Goal: Task Accomplishment & Management: Manage account settings

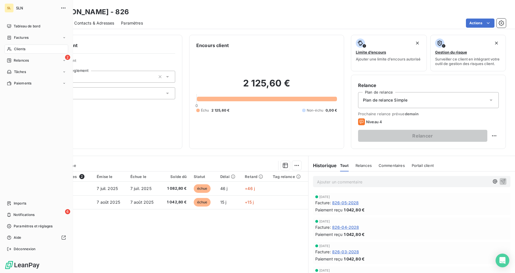
click at [17, 51] on span "Clients" at bounding box center [19, 49] width 11 height 5
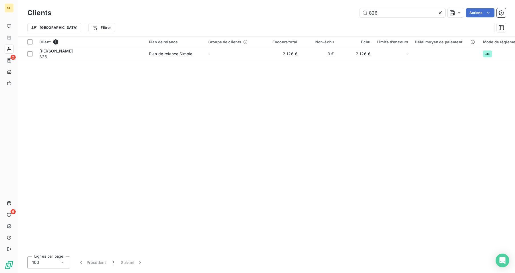
drag, startPoint x: 378, startPoint y: 13, endPoint x: 344, endPoint y: 12, distance: 33.7
click at [344, 12] on div "826 Actions" at bounding box center [282, 12] width 448 height 9
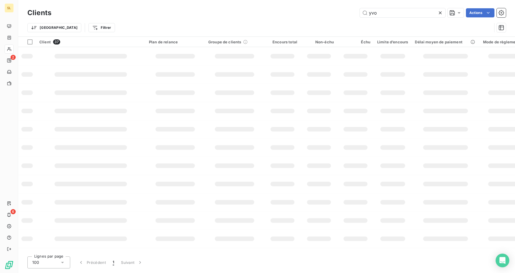
type input "yvo"
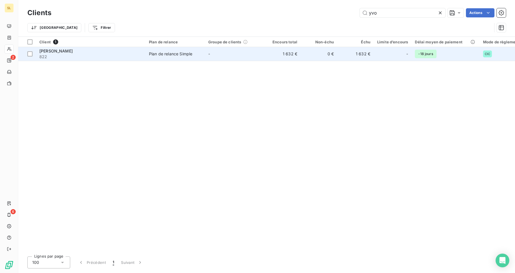
click at [114, 52] on div "[PERSON_NAME]" at bounding box center [90, 51] width 103 height 6
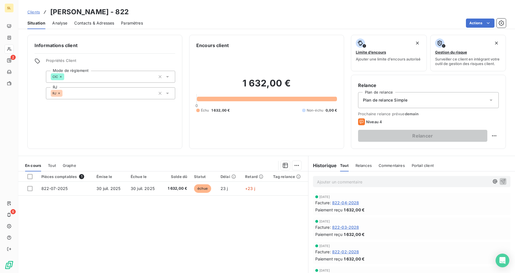
click at [384, 165] on span "Commentaires" at bounding box center [392, 165] width 26 height 5
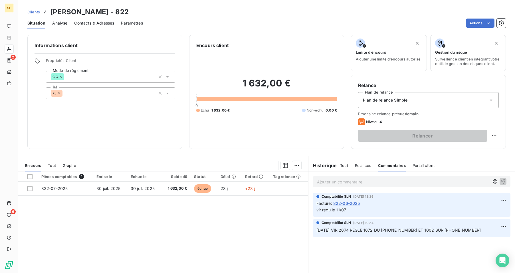
click at [353, 184] on p "Ajouter un commentaire ﻿" at bounding box center [403, 181] width 172 height 7
click at [325, 182] on p "Ajouter un commentaire ﻿" at bounding box center [403, 181] width 172 height 7
drag, startPoint x: 325, startPoint y: 180, endPoint x: 307, endPoint y: 179, distance: 17.7
click at [309, 179] on div "[DATE] VIR" at bounding box center [412, 182] width 207 height 20
click at [347, 183] on p "[DATE] VIR" at bounding box center [403, 181] width 172 height 7
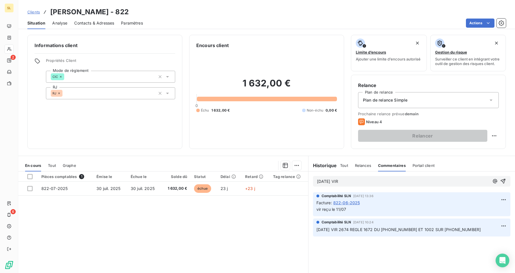
click at [319, 181] on span "[DATE] VIR" at bounding box center [327, 181] width 21 height 5
click at [353, 182] on p "[DATE] VIR" at bounding box center [403, 181] width 172 height 7
click at [500, 180] on icon "button" at bounding box center [503, 181] width 6 height 6
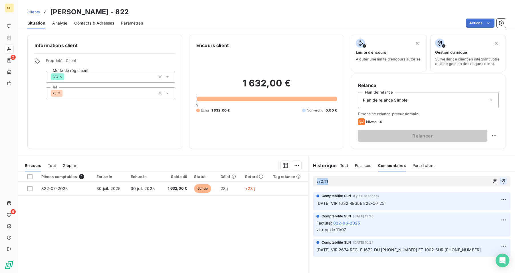
drag, startPoint x: 345, startPoint y: 184, endPoint x: 299, endPoint y: 176, distance: 46.3
click at [299, 176] on div "En cours Tout Graphe Pièces comptables 1 Émise le Échue le Solde dû Statut Déla…" at bounding box center [266, 227] width 497 height 143
click at [501, 180] on icon "button" at bounding box center [503, 181] width 5 height 5
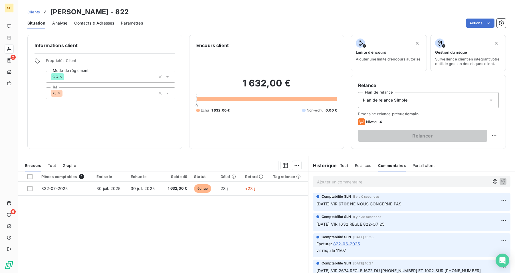
click at [322, 181] on p "Ajouter un commentaire ﻿" at bounding box center [403, 181] width 172 height 7
click at [500, 182] on icon "button" at bounding box center [503, 181] width 6 height 6
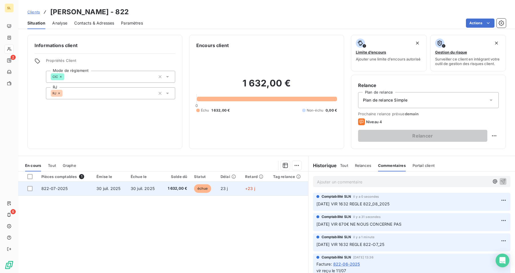
click at [134, 193] on td "30 juil. 2025" at bounding box center [144, 189] width 34 height 14
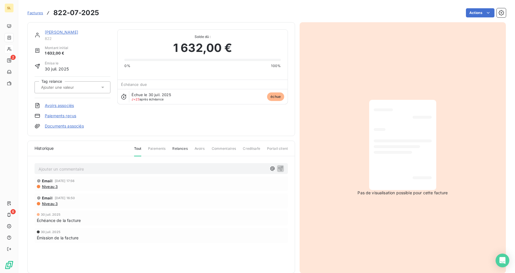
click at [59, 117] on link "Paiements reçus" at bounding box center [60, 116] width 31 height 6
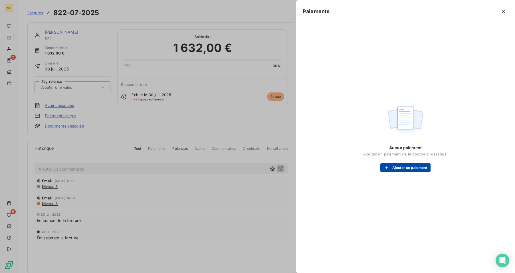
click at [410, 170] on button "Ajouter un paiement" at bounding box center [405, 167] width 50 height 9
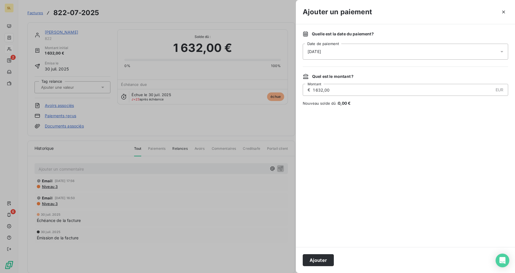
click at [309, 53] on span "[DATE]" at bounding box center [314, 52] width 13 height 6
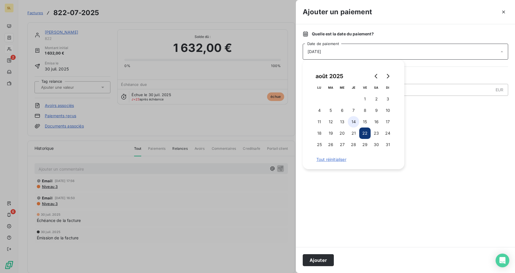
drag, startPoint x: 353, startPoint y: 110, endPoint x: 352, endPoint y: 119, distance: 9.2
click at [353, 110] on button "7" at bounding box center [353, 110] width 11 height 11
click at [321, 261] on button "Ajouter" at bounding box center [318, 260] width 31 height 12
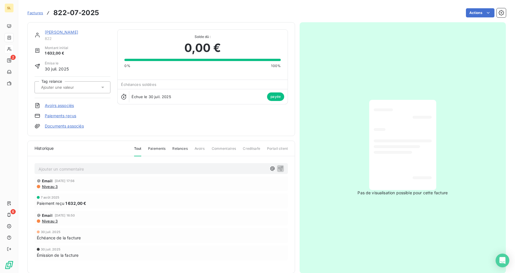
click at [58, 33] on link "[PERSON_NAME]" at bounding box center [61, 32] width 33 height 5
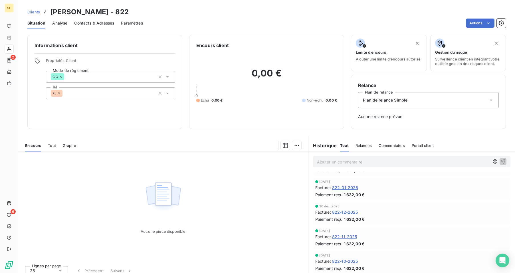
scroll to position [736, 0]
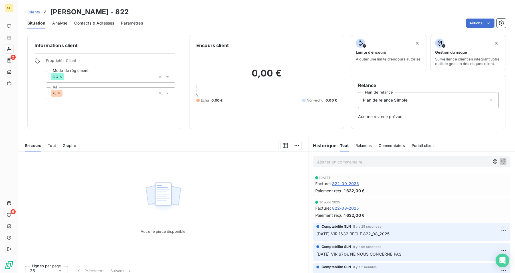
click at [347, 184] on span "822-09-2025" at bounding box center [345, 184] width 27 height 6
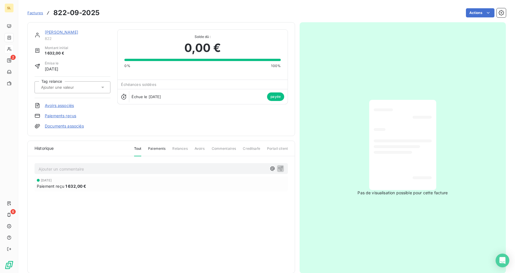
click at [63, 116] on link "Paiements reçus" at bounding box center [60, 116] width 31 height 6
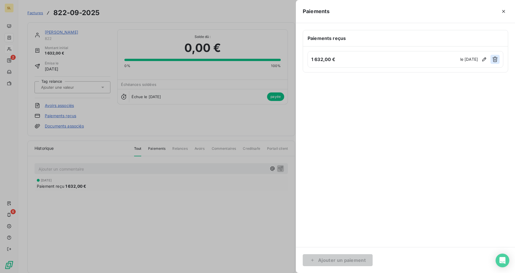
click at [491, 57] on button "button" at bounding box center [495, 59] width 9 height 9
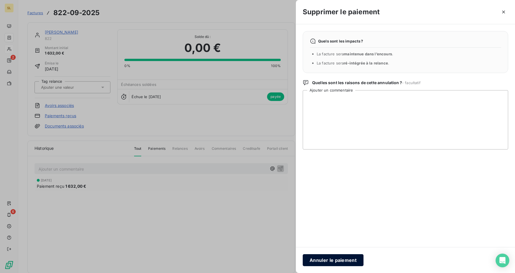
click at [337, 261] on button "Annuler le paiement" at bounding box center [333, 260] width 61 height 12
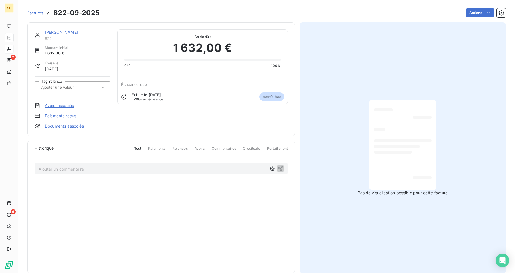
click at [71, 116] on link "Paiements reçus" at bounding box center [60, 116] width 31 height 6
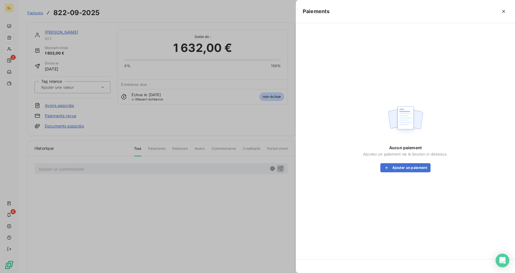
click at [260, 202] on div at bounding box center [257, 136] width 515 height 273
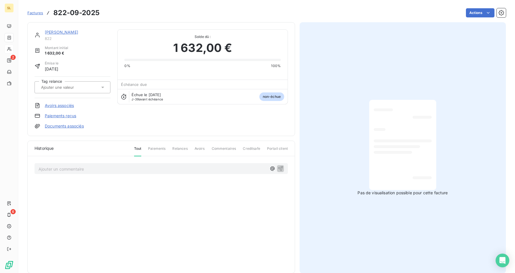
click at [68, 117] on link "Paiements reçus" at bounding box center [60, 116] width 31 height 6
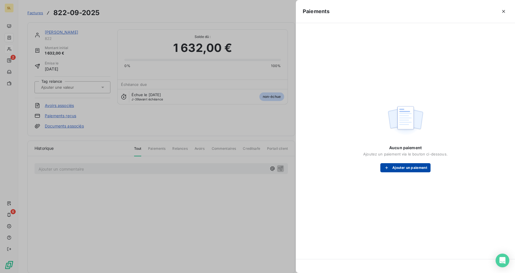
click at [406, 167] on button "Ajouter un paiement" at bounding box center [405, 167] width 50 height 9
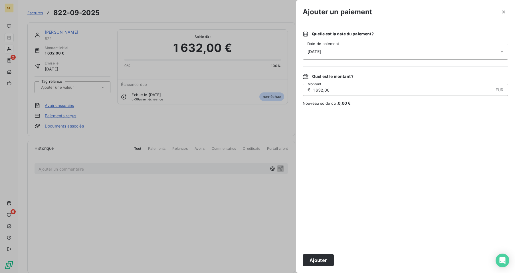
drag, startPoint x: 323, startPoint y: 90, endPoint x: 278, endPoint y: 84, distance: 45.7
click at [270, 273] on div "Ajouter un paiement Quelle est la date du paiement ? [DATE] Date de paiement Qu…" at bounding box center [257, 273] width 515 height 0
type input "670,00"
click at [319, 260] on button "Ajouter" at bounding box center [318, 260] width 31 height 12
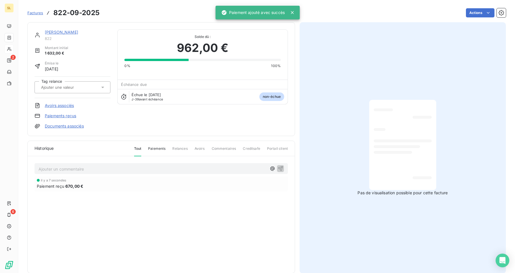
click at [194, 212] on div "il y a 7 secondes Paiement reçu 670,00 €" at bounding box center [161, 195] width 253 height 38
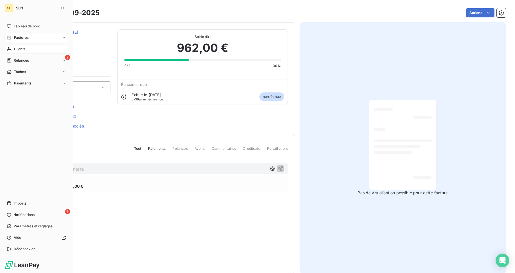
click at [19, 51] on span "Clients" at bounding box center [19, 49] width 11 height 5
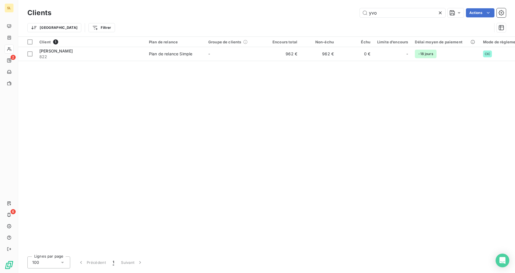
drag, startPoint x: 386, startPoint y: 15, endPoint x: 342, endPoint y: 5, distance: 45.1
click at [342, 5] on div "Clients yvo Actions Trier Filtrer" at bounding box center [266, 18] width 497 height 37
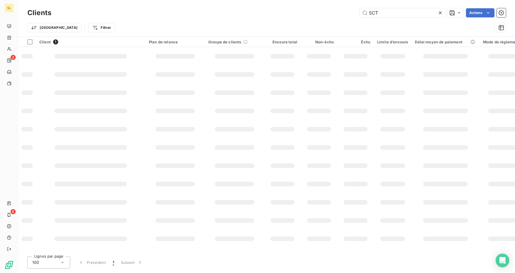
type input "SCT"
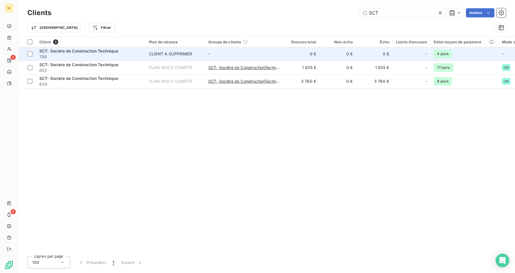
click at [88, 56] on span "788" at bounding box center [90, 57] width 103 height 6
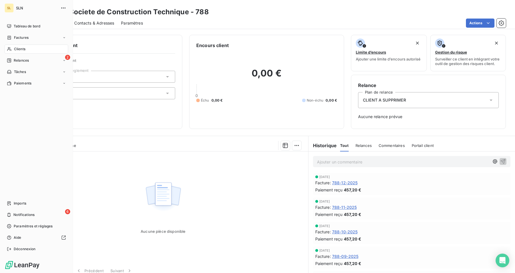
click at [15, 53] on div "Clients" at bounding box center [37, 49] width 64 height 9
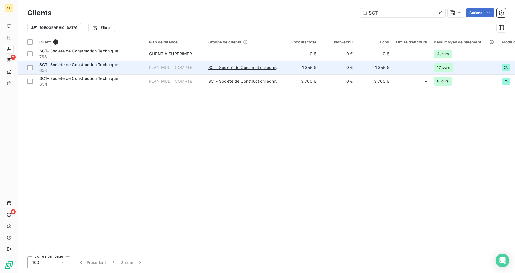
click at [80, 66] on span "SCT- Societe de Construction Technique" at bounding box center [78, 64] width 79 height 5
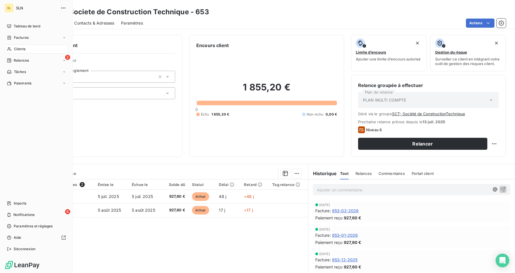
click at [23, 49] on span "Clients" at bounding box center [19, 49] width 11 height 5
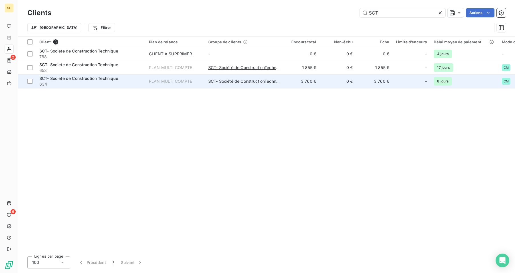
click at [83, 77] on span "SCT- Societe de Construction Technique" at bounding box center [78, 78] width 79 height 5
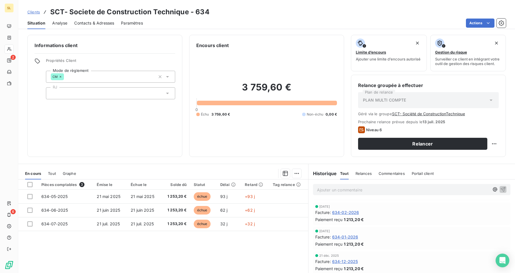
scroll to position [341, 0]
click at [343, 238] on span "634-08-2025" at bounding box center [345, 238] width 27 height 6
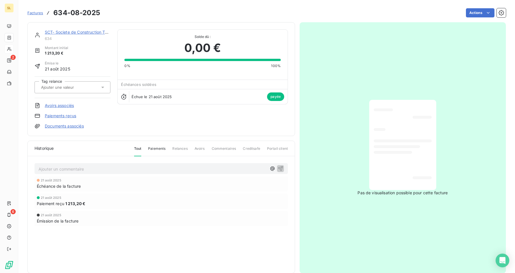
click at [54, 116] on link "Paiements reçus" at bounding box center [60, 116] width 31 height 6
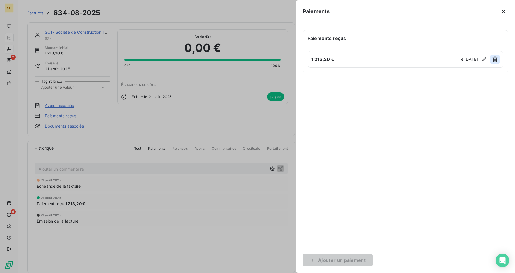
click at [492, 57] on button "button" at bounding box center [495, 59] width 9 height 9
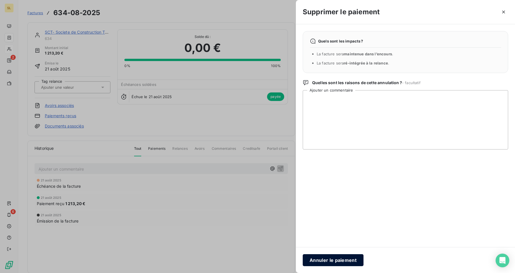
click at [341, 261] on button "Annuler le paiement" at bounding box center [333, 260] width 61 height 12
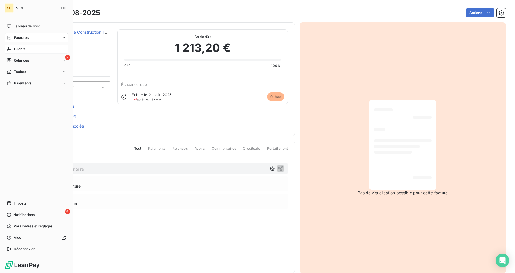
click at [18, 52] on div "Clients" at bounding box center [37, 49] width 64 height 9
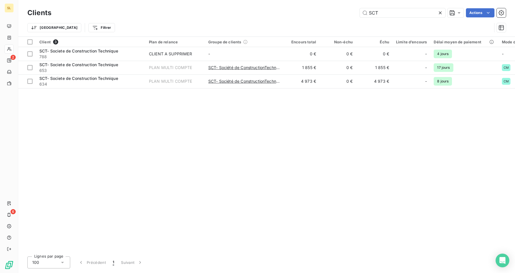
drag, startPoint x: 373, startPoint y: 12, endPoint x: 323, endPoint y: 12, distance: 49.7
click at [324, 11] on div "SCT Actions" at bounding box center [282, 12] width 448 height 9
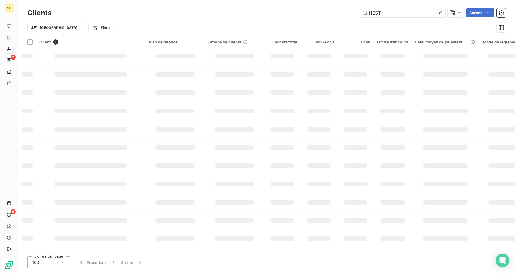
type input "HEST"
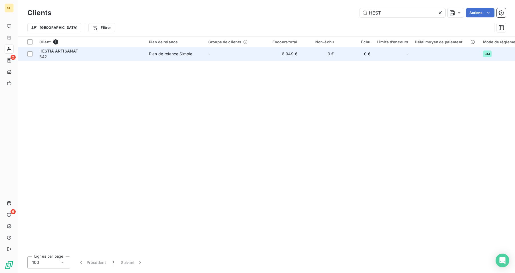
click at [91, 52] on div "HESTIA ARTISANAT" at bounding box center [90, 51] width 103 height 6
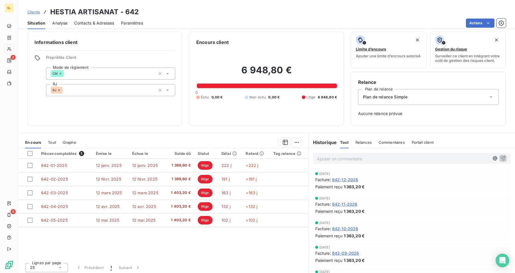
scroll to position [5, 0]
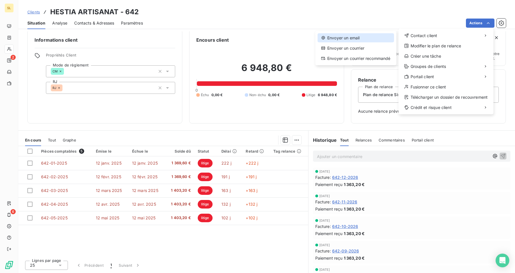
click at [362, 35] on div "Envoyer un email" at bounding box center [356, 37] width 76 height 9
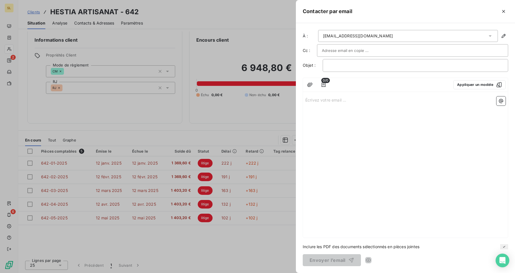
click at [243, 236] on div at bounding box center [257, 136] width 515 height 273
